Goal: Check status: Verify the current state of an ongoing process or item

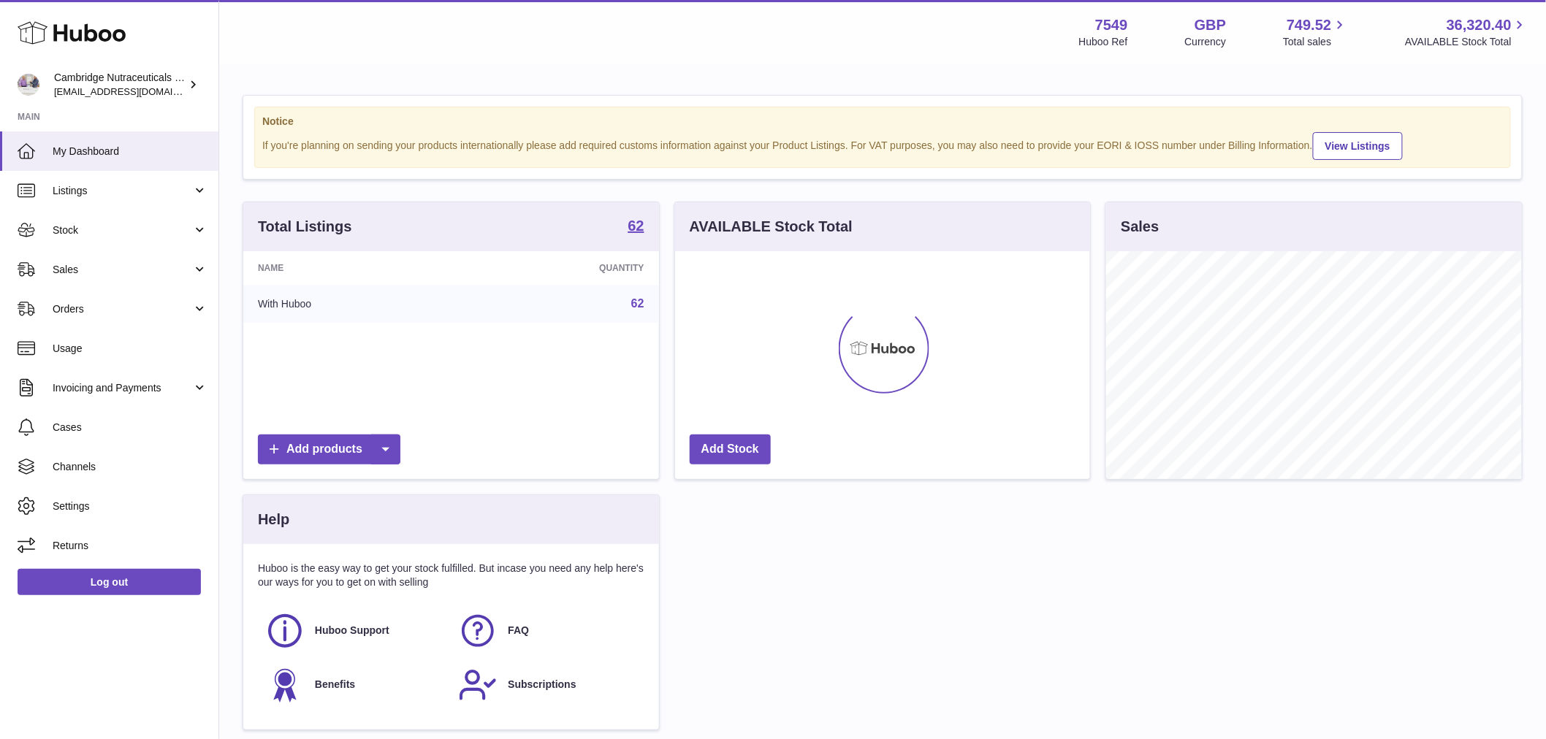
scroll to position [228, 415]
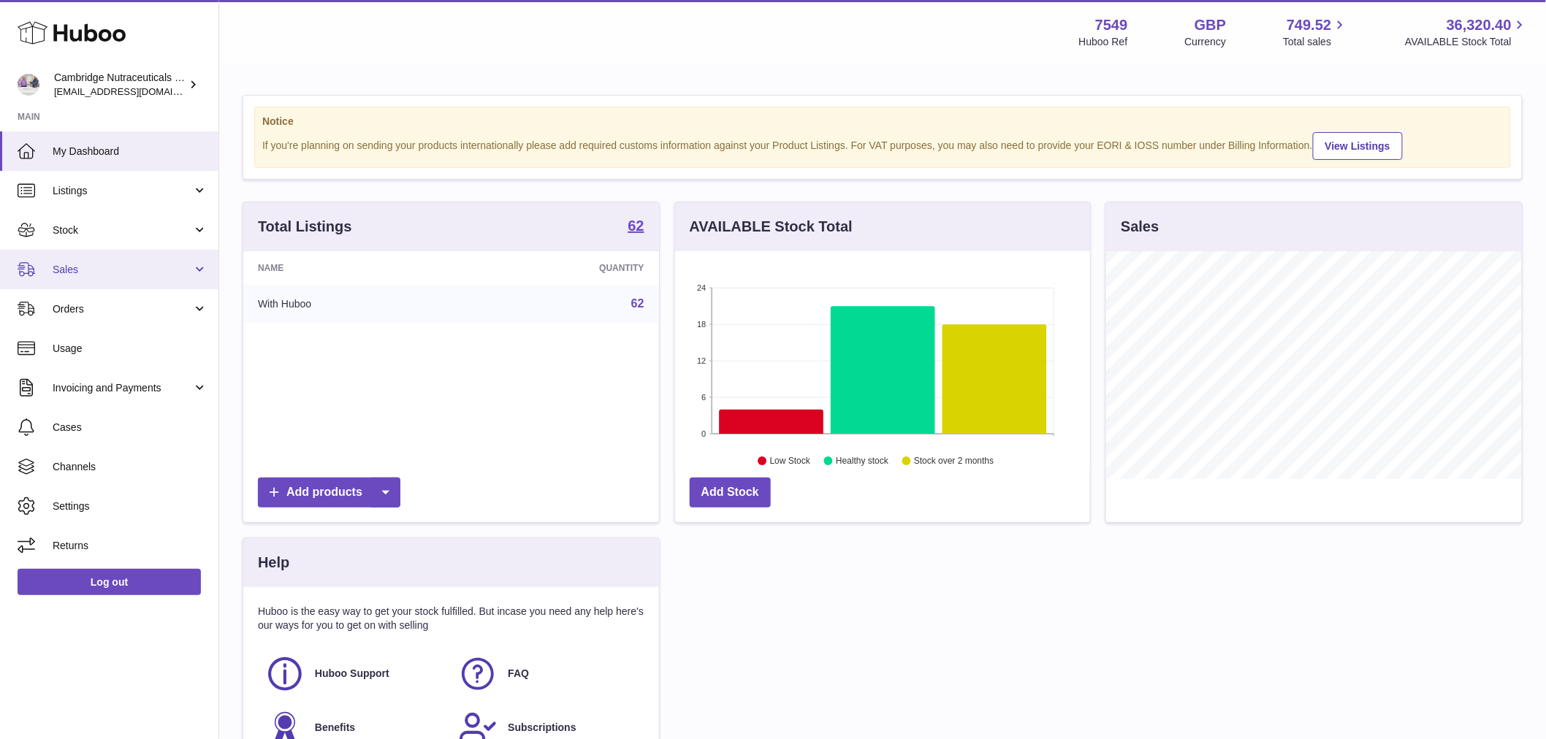
click at [129, 275] on span "Sales" at bounding box center [123, 270] width 140 height 14
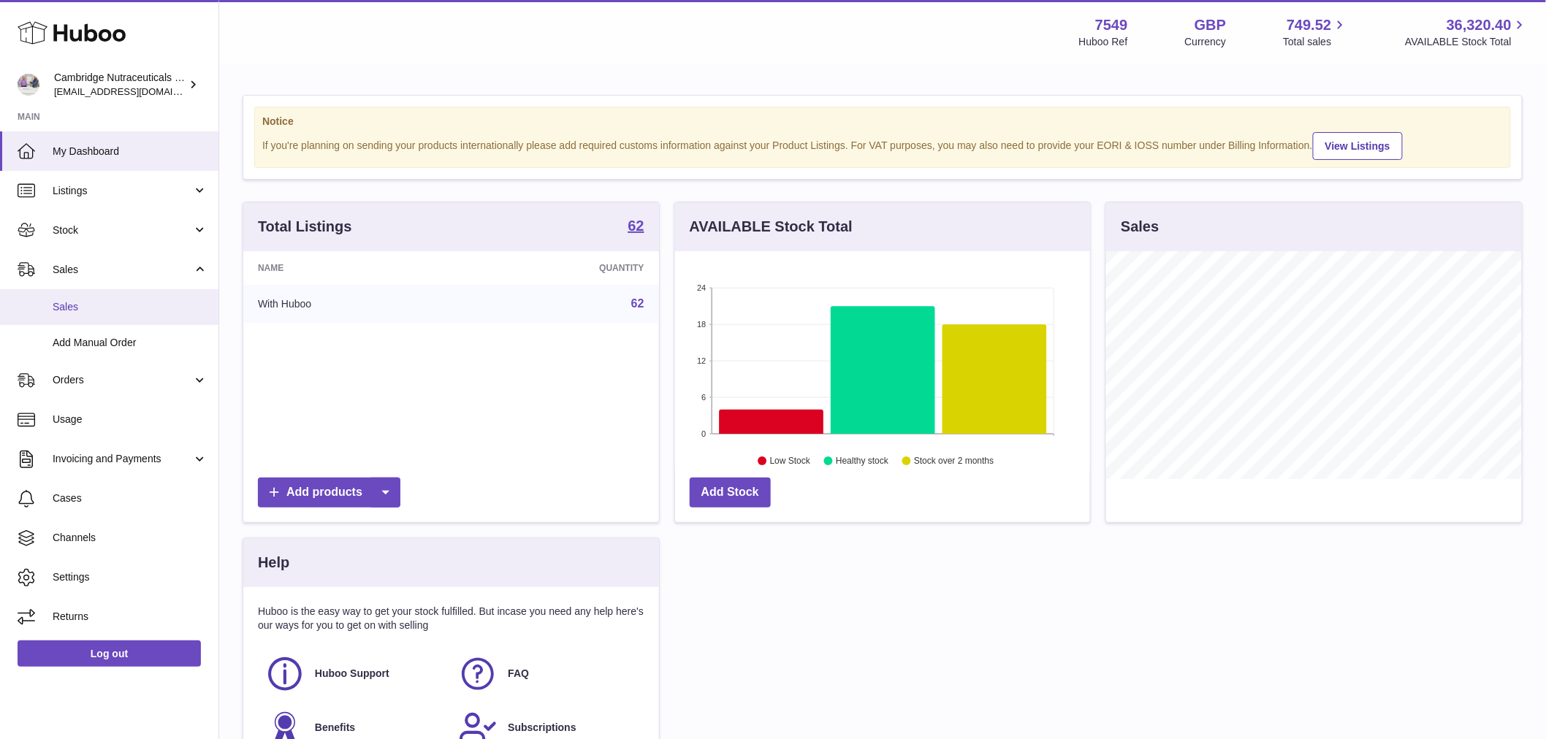
click at [134, 318] on link "Sales" at bounding box center [109, 307] width 218 height 36
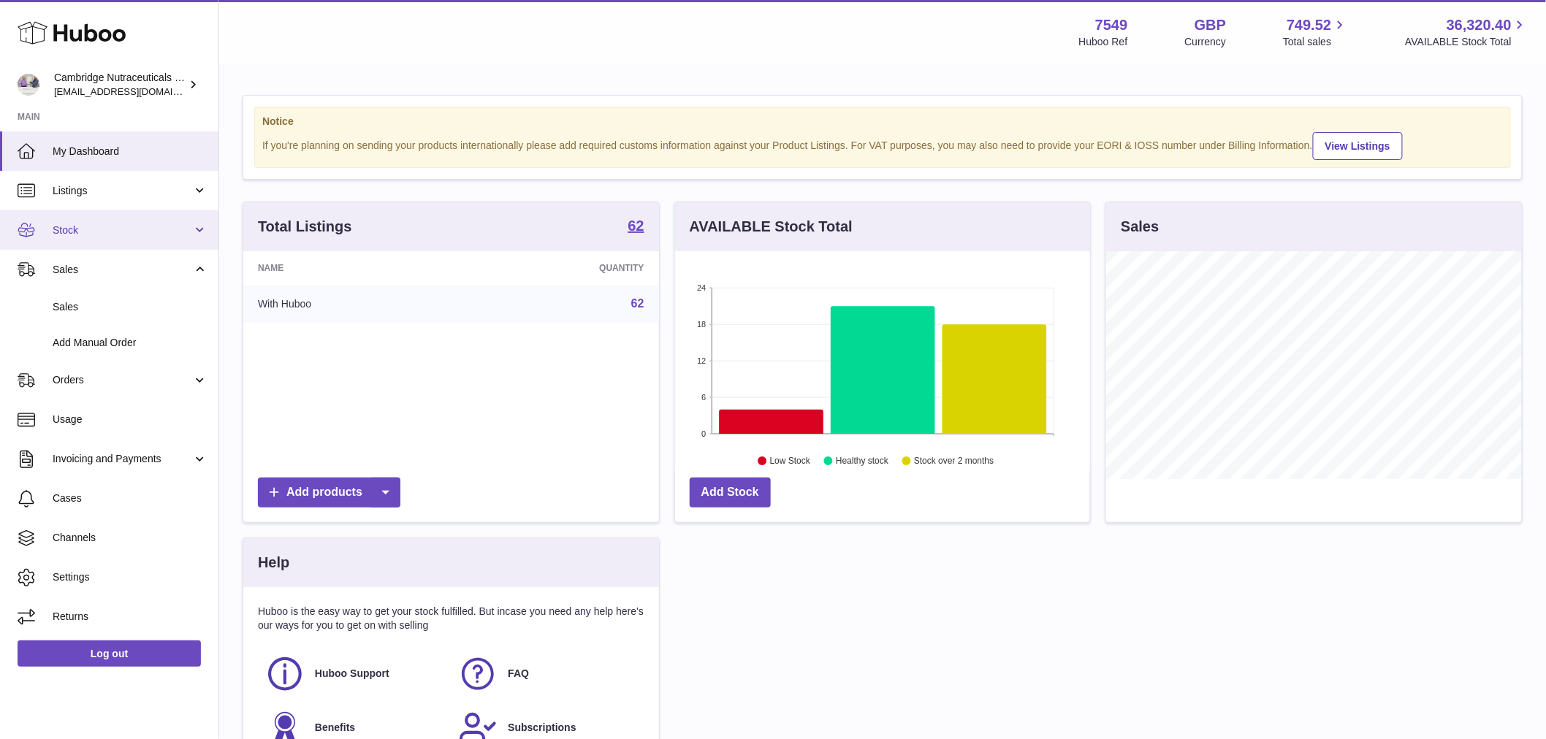
scroll to position [730227, 730040]
click at [98, 238] on link "Stock" at bounding box center [109, 229] width 218 height 39
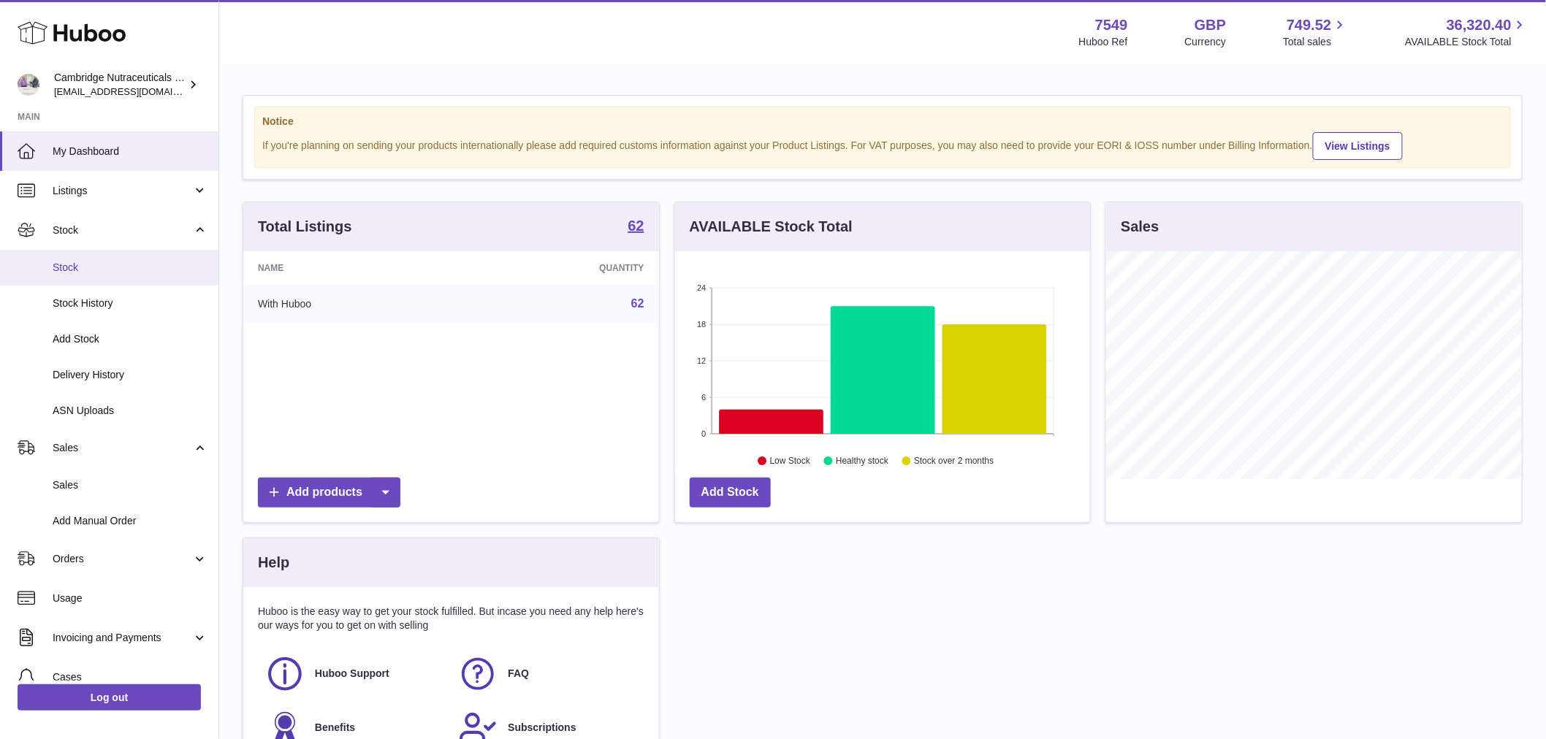
click at [104, 272] on span "Stock" at bounding box center [130, 268] width 155 height 14
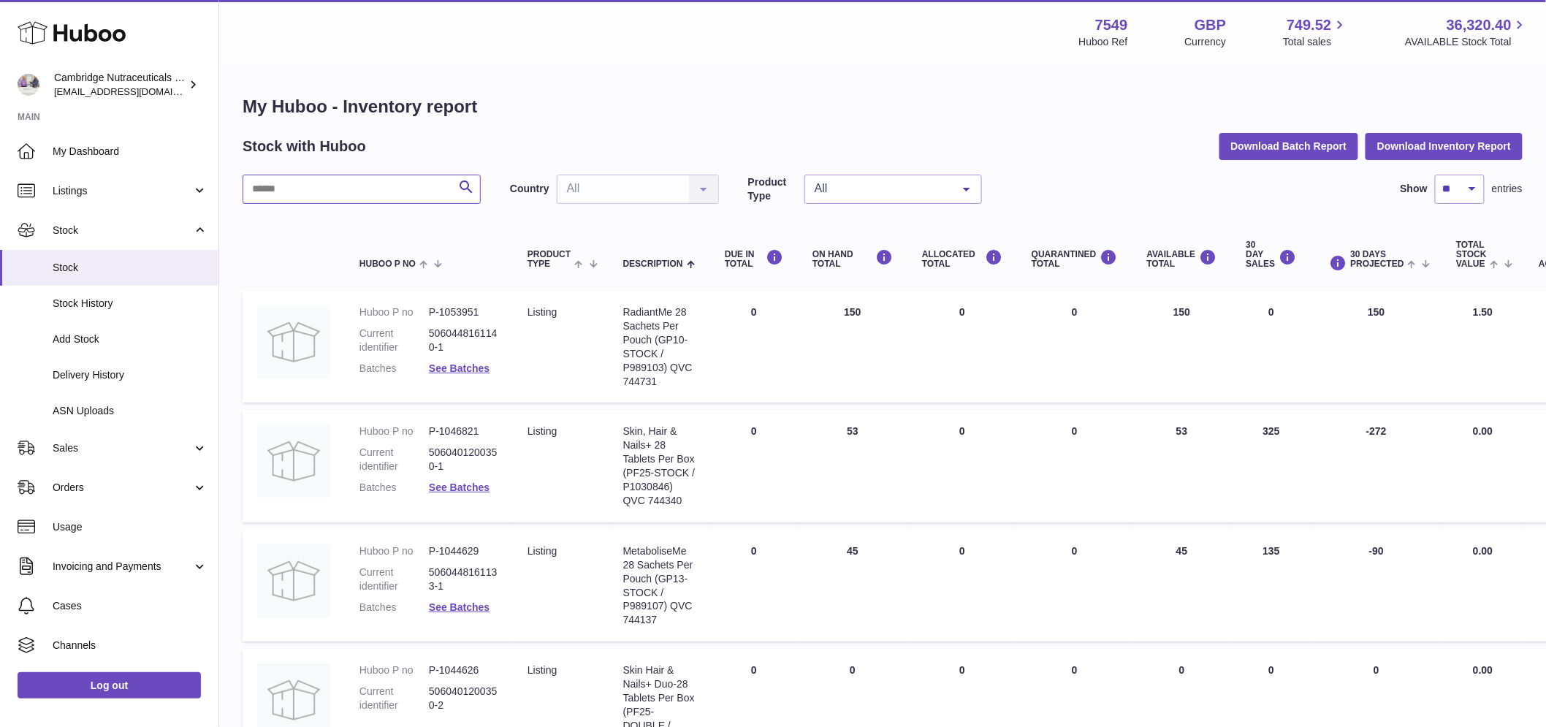
click at [354, 188] on input "text" at bounding box center [362, 189] width 238 height 29
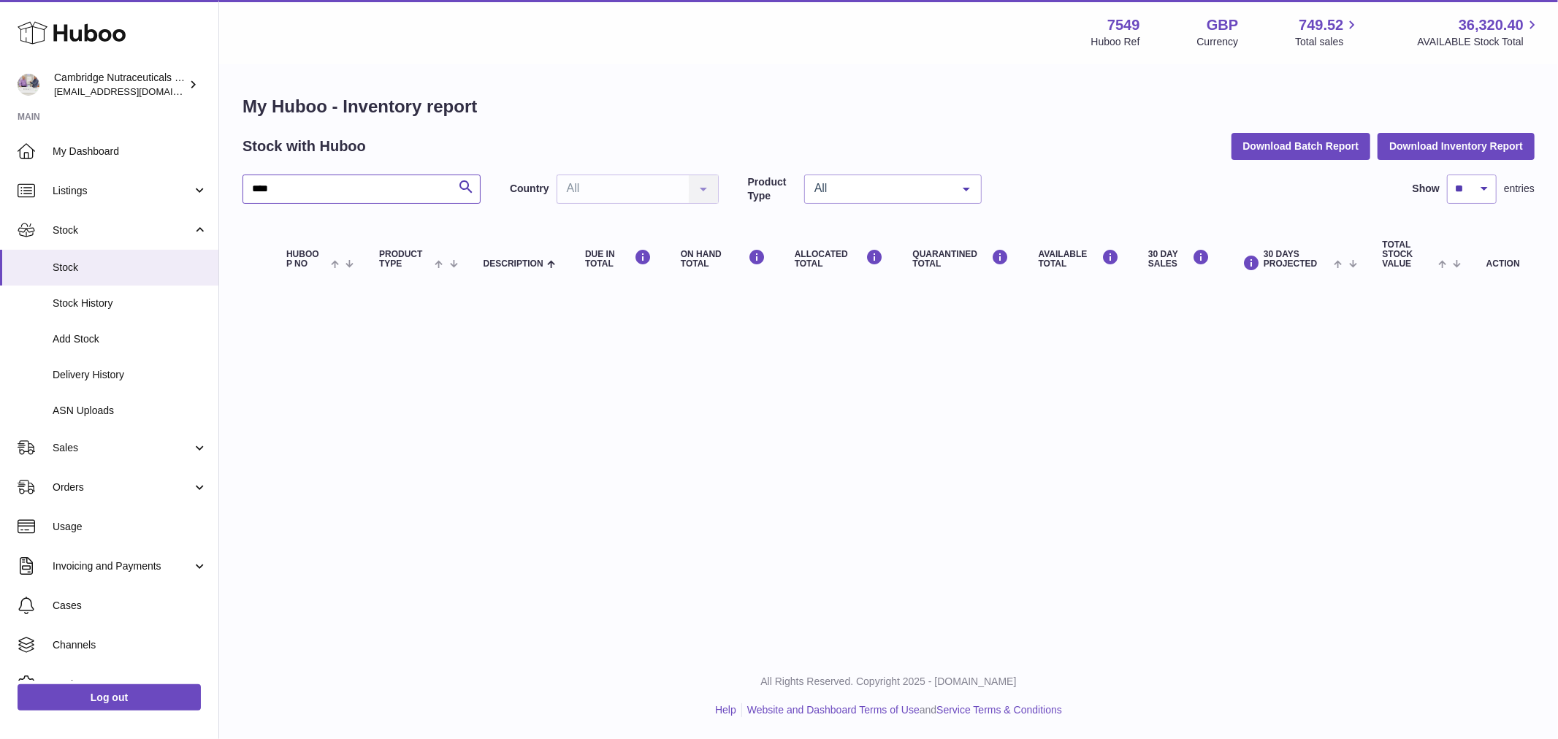
type input "****"
